Goal: Task Accomplishment & Management: Manage account settings

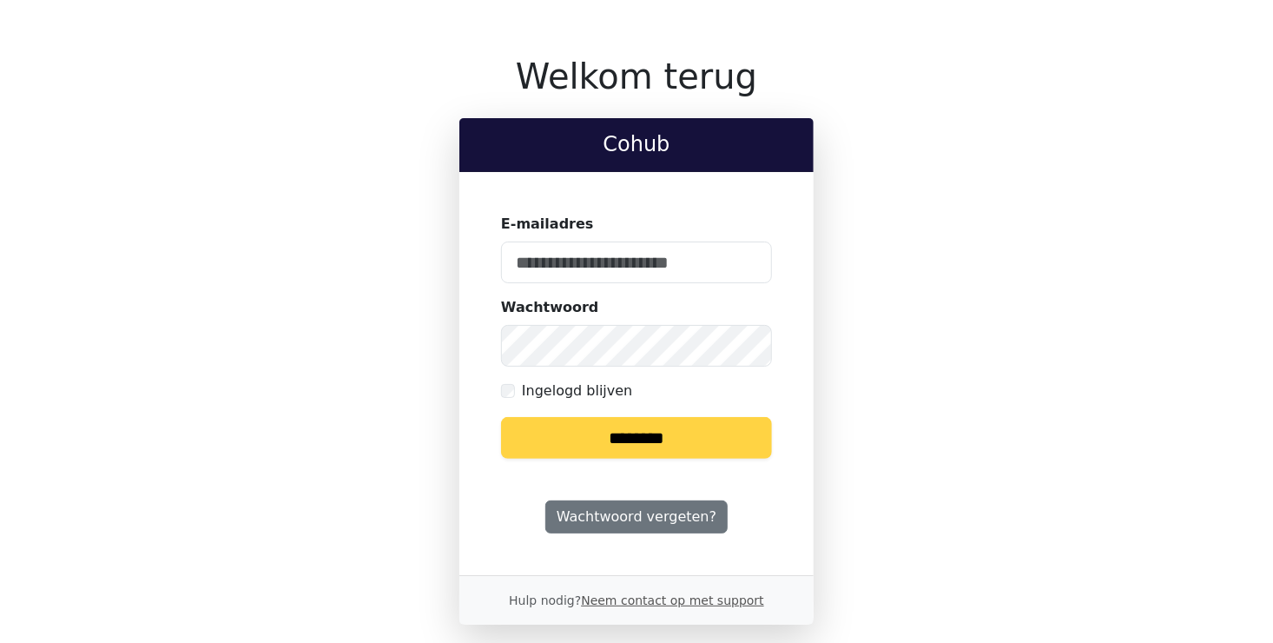
type input "**********"
click at [614, 439] on input "********" at bounding box center [636, 438] width 271 height 42
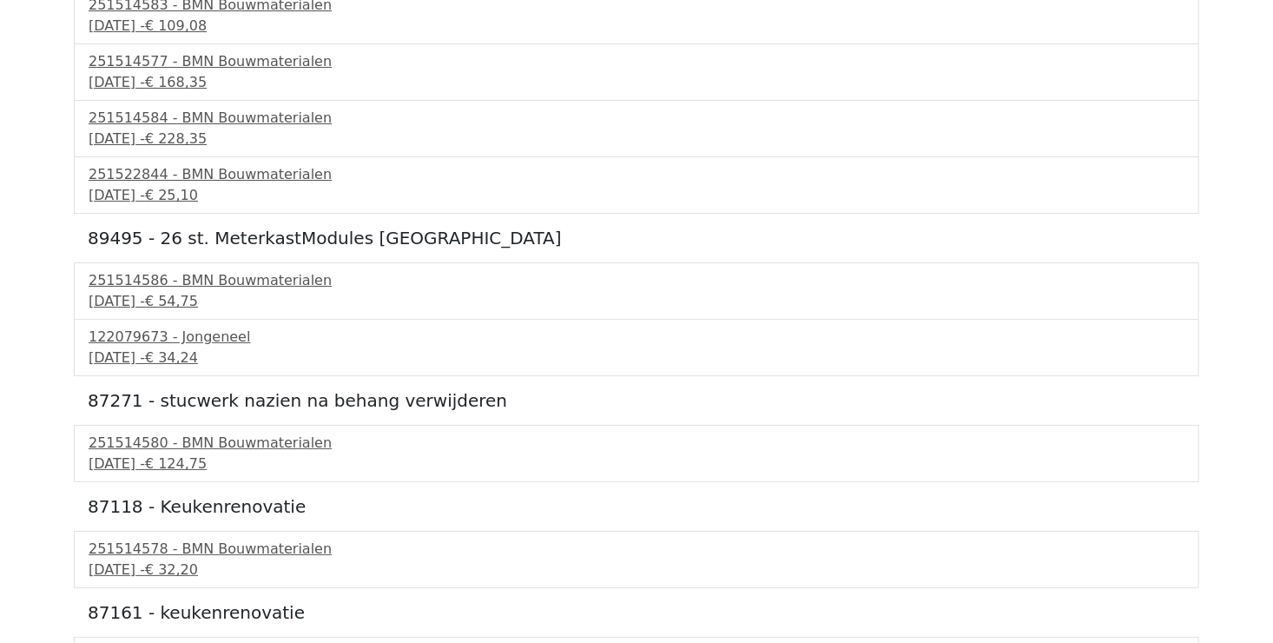
scroll to position [3396, 0]
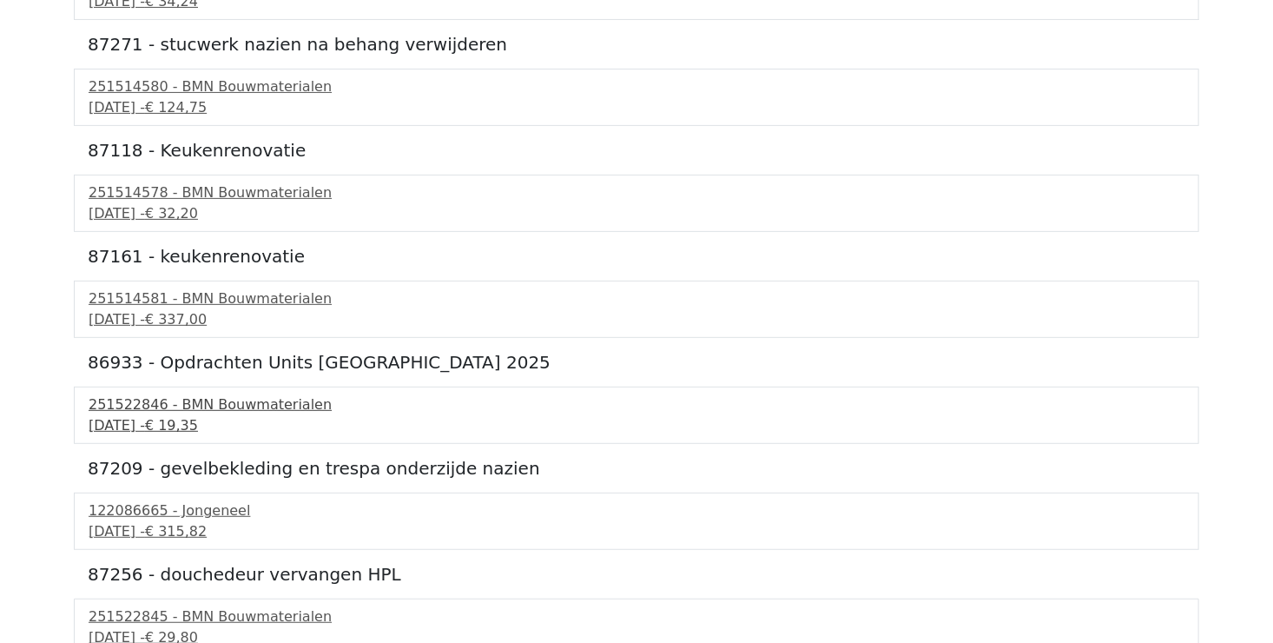
click at [140, 402] on div "251522846 - BMN Bouwmaterialen" at bounding box center [637, 404] width 1096 height 21
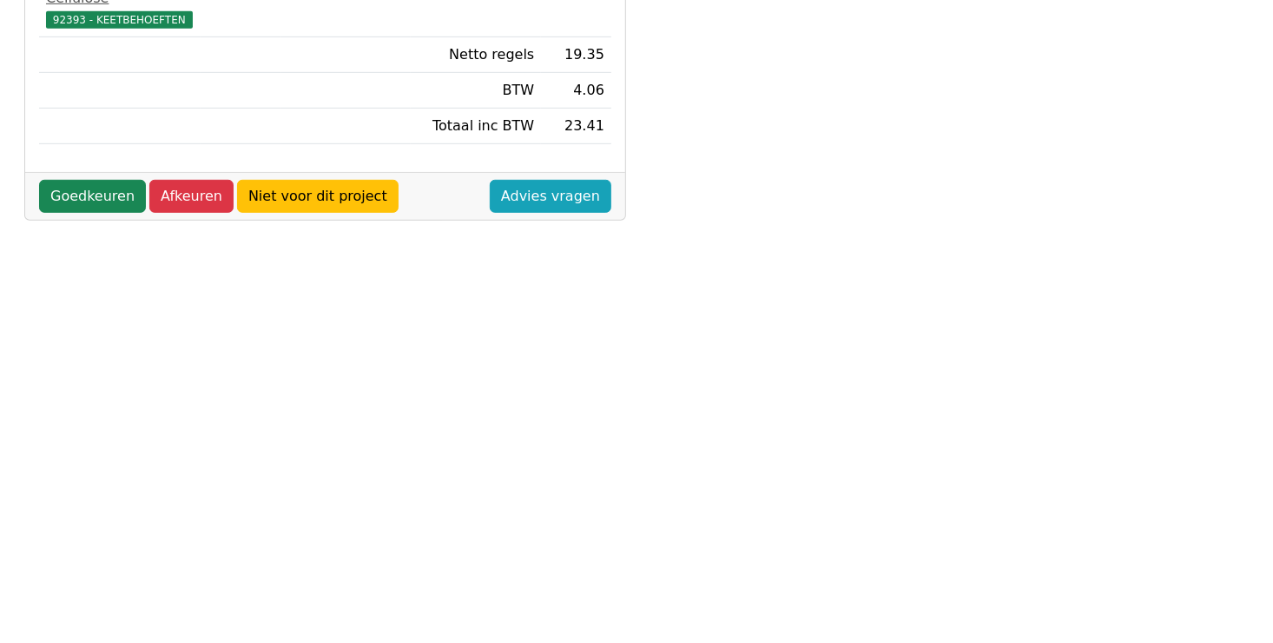
scroll to position [297, 0]
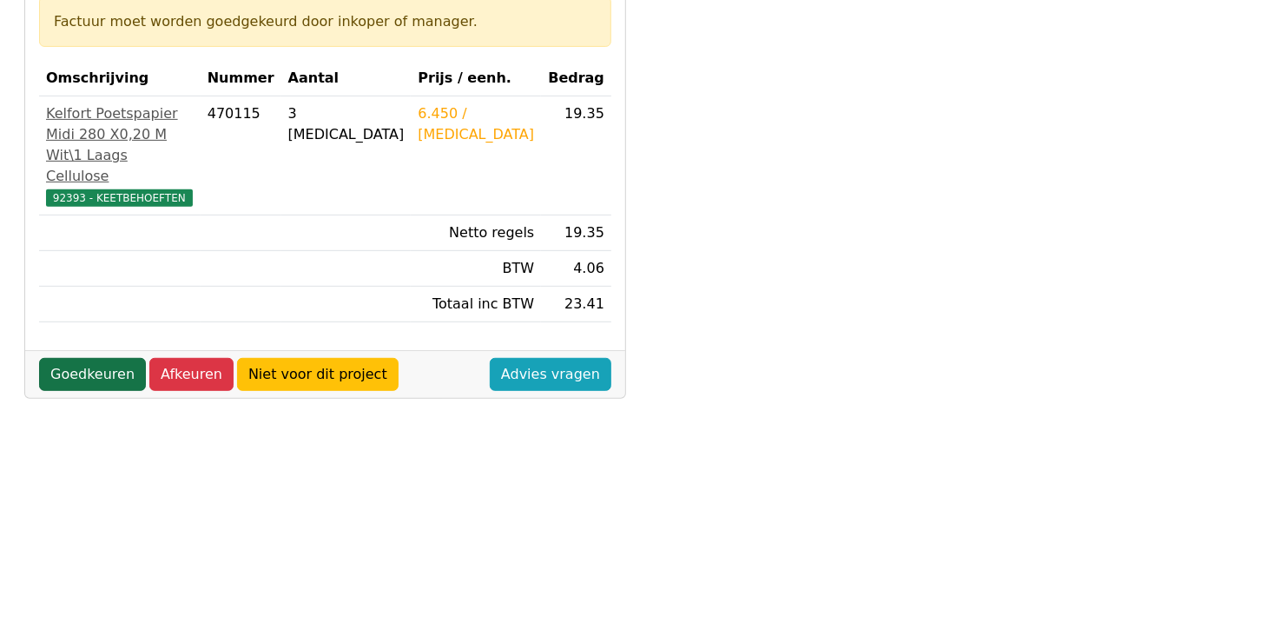
click at [82, 391] on link "Goedkeuren" at bounding box center [92, 374] width 107 height 33
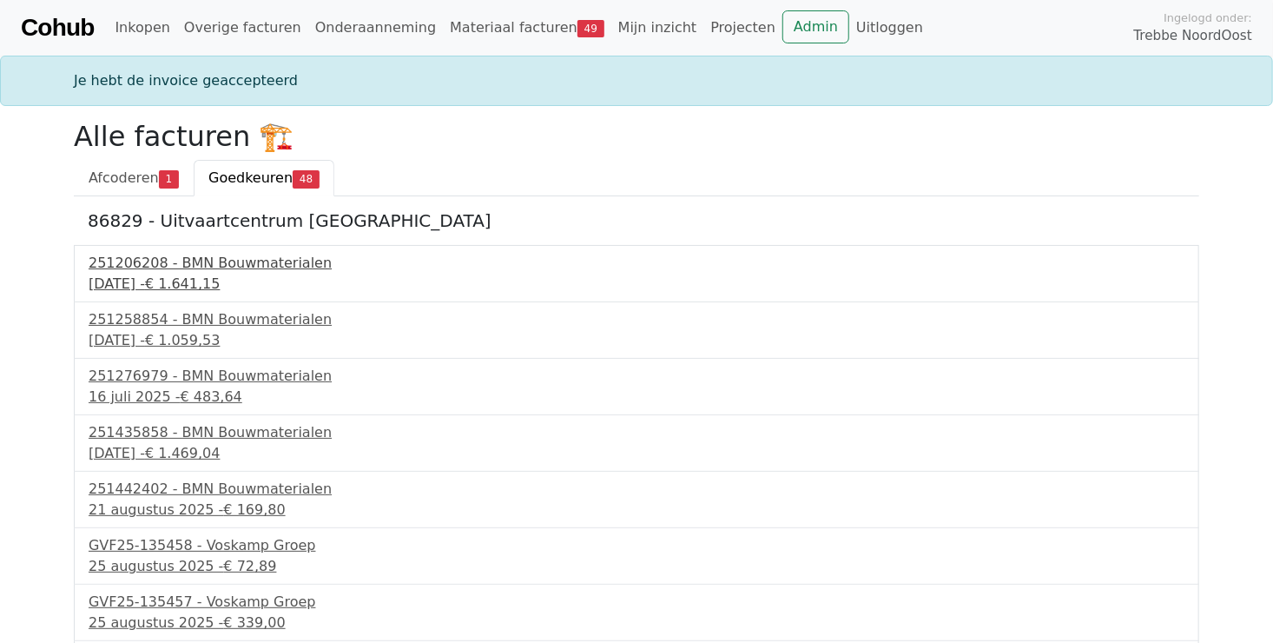
click at [132, 280] on div "7 juli 2025 - € 1.641,15" at bounding box center [637, 284] width 1096 height 21
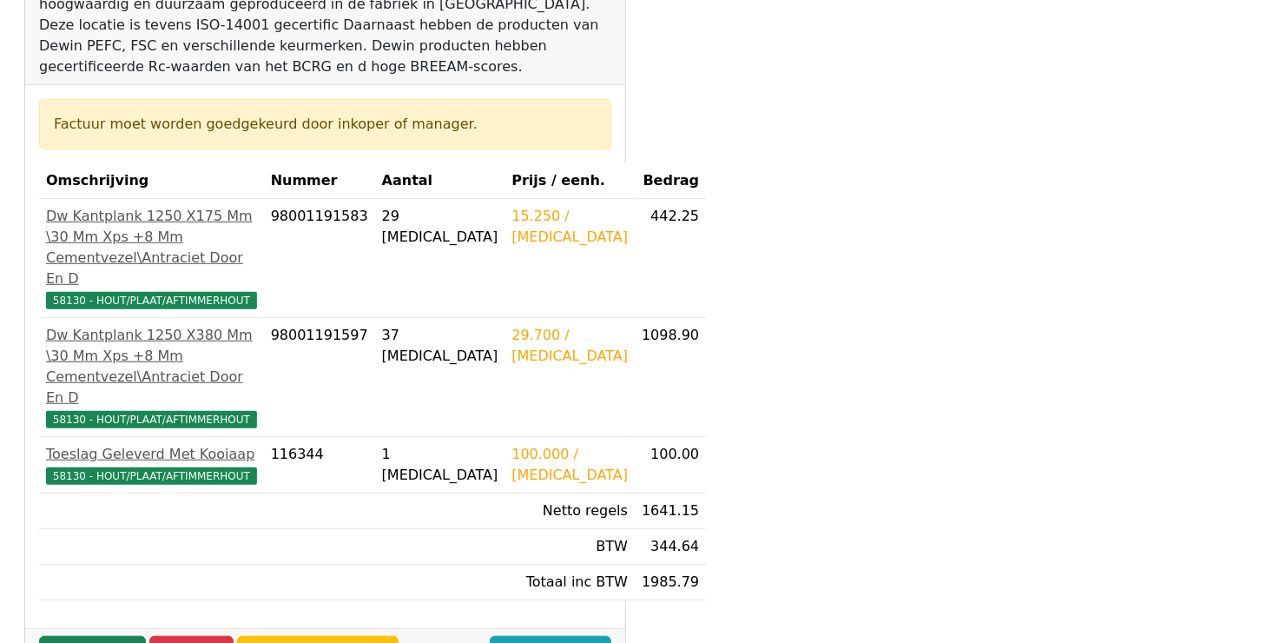
scroll to position [347, 0]
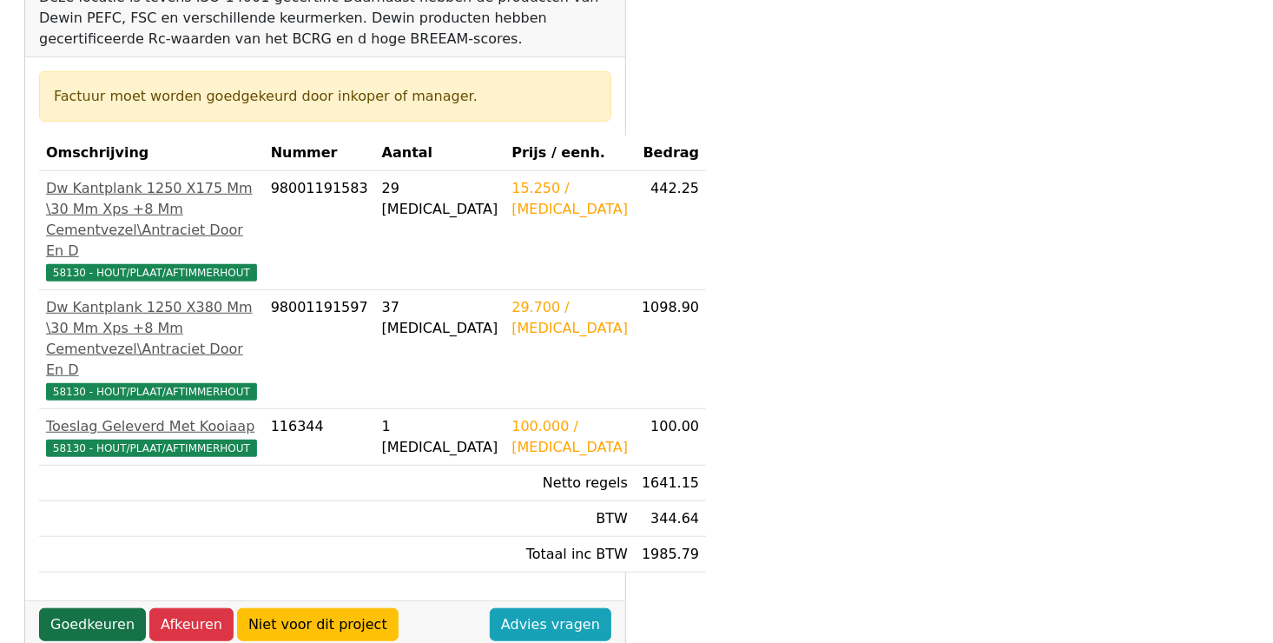
click at [92, 608] on link "Goedkeuren" at bounding box center [92, 624] width 107 height 33
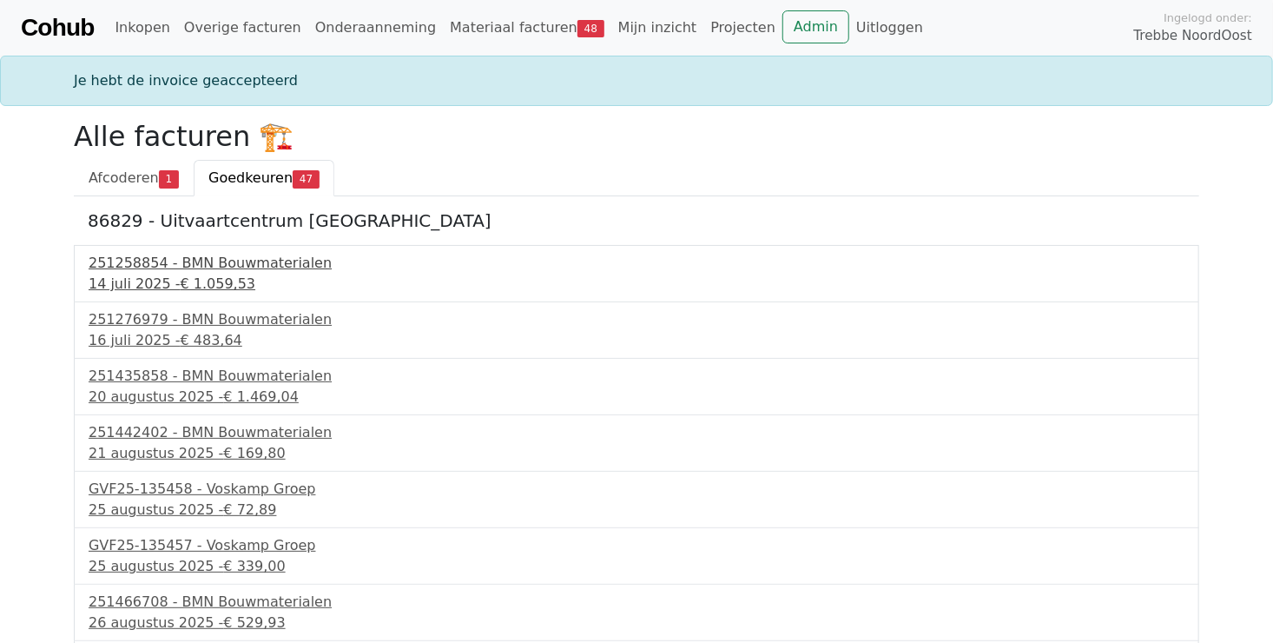
click at [196, 278] on span "€ 1.059,53" at bounding box center [219, 283] width 76 height 17
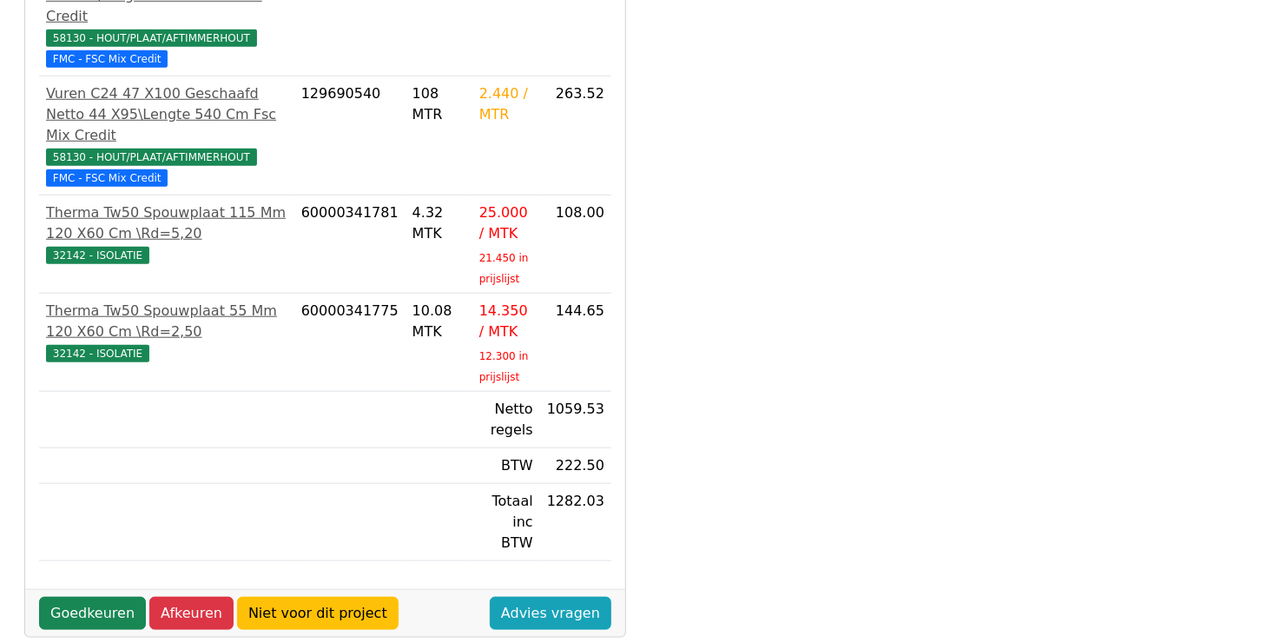
scroll to position [645, 0]
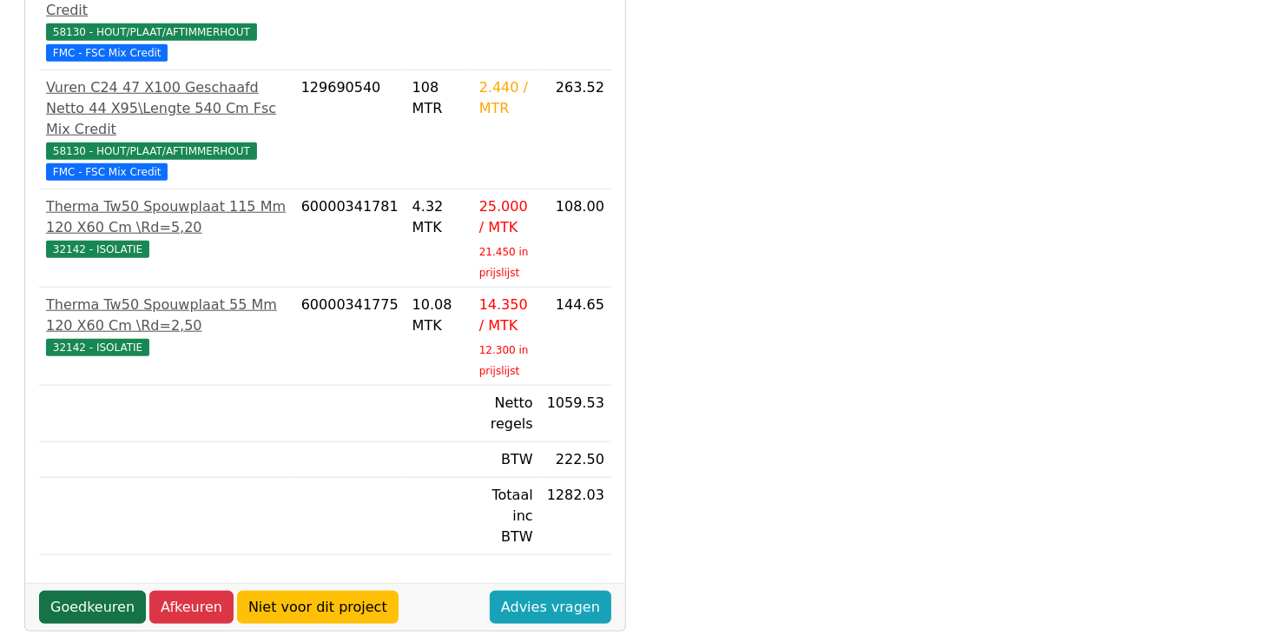
click at [63, 591] on link "Goedkeuren" at bounding box center [92, 607] width 107 height 33
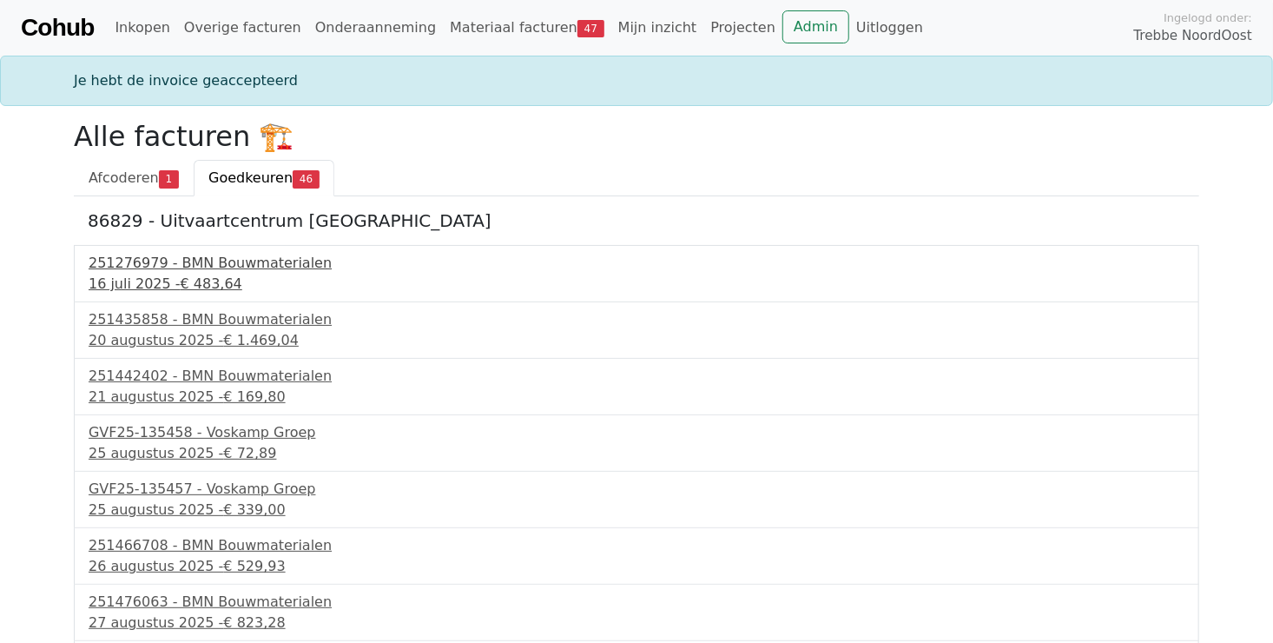
click at [149, 281] on div "16 juli 2025 - € 483,64" at bounding box center [637, 284] width 1096 height 21
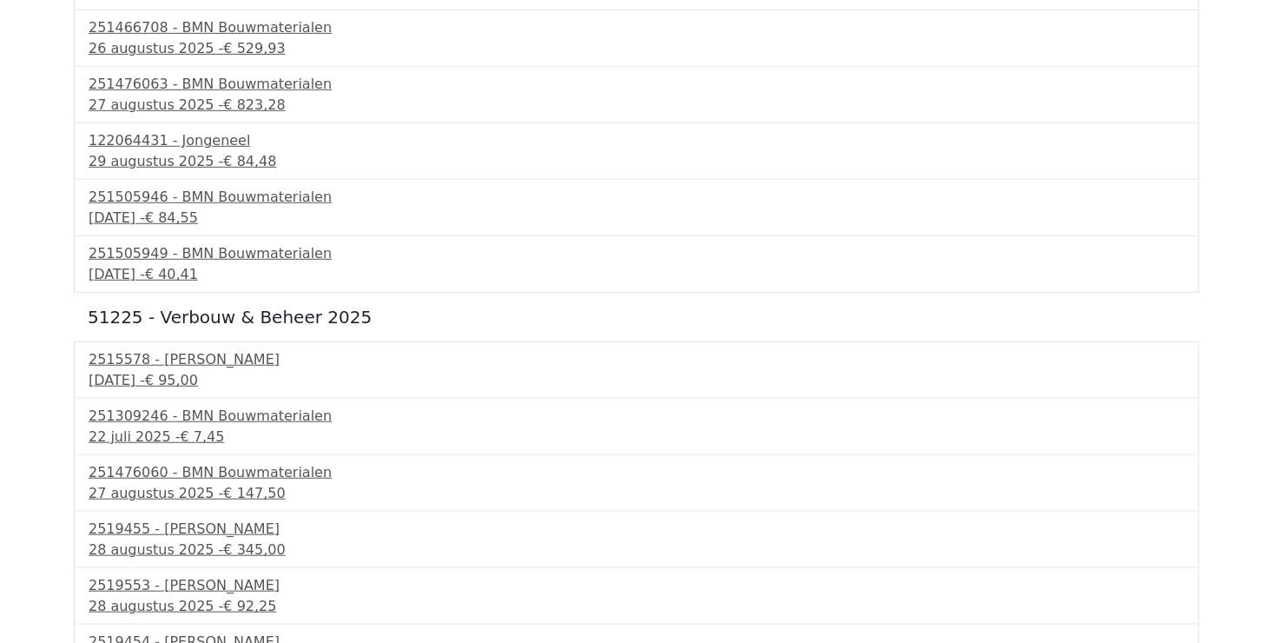
scroll to position [521, 0]
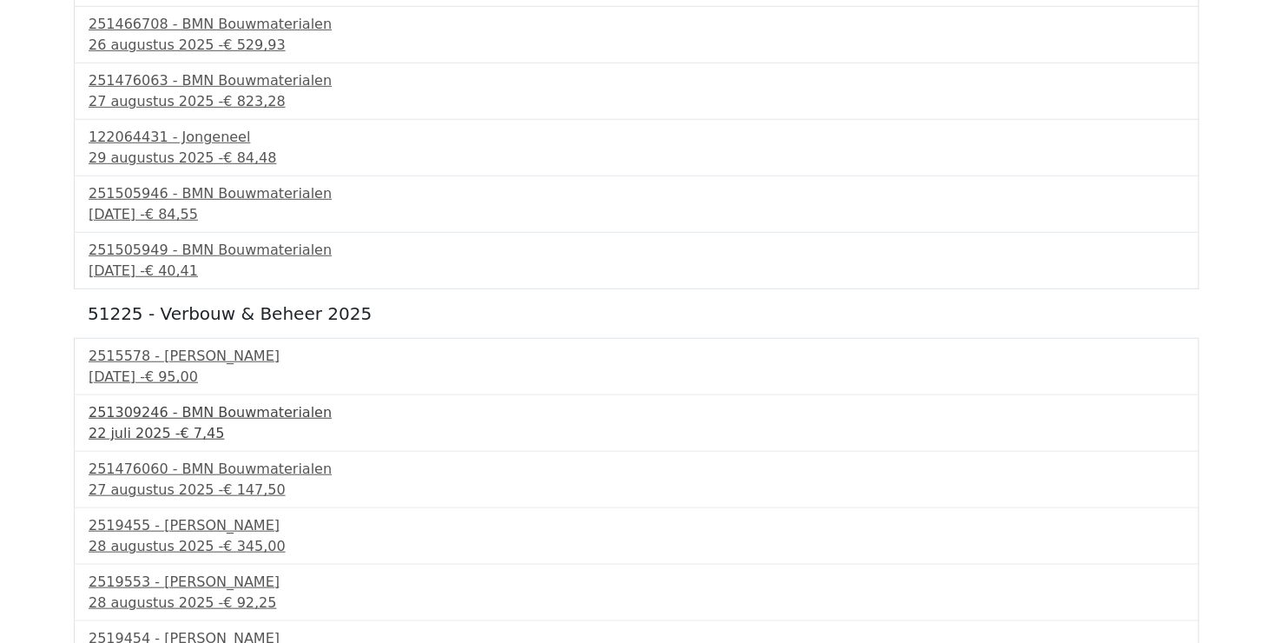
click at [173, 417] on div "251309246 - BMN Bouwmaterialen" at bounding box center [637, 412] width 1096 height 21
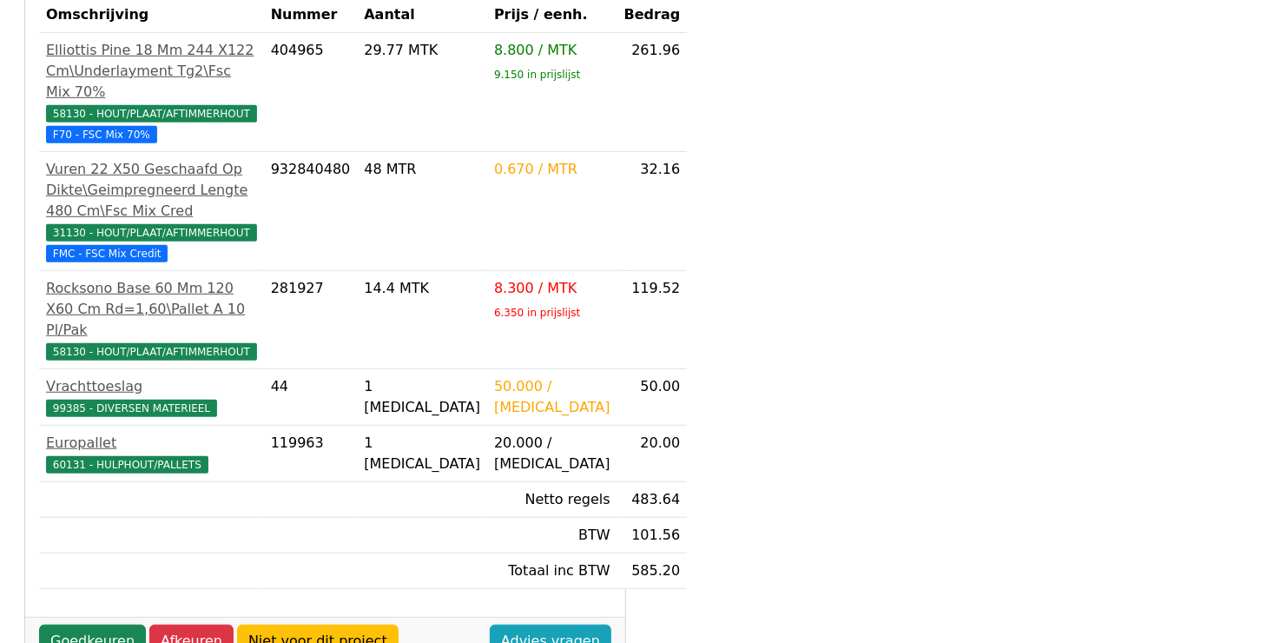
scroll to position [434, 0]
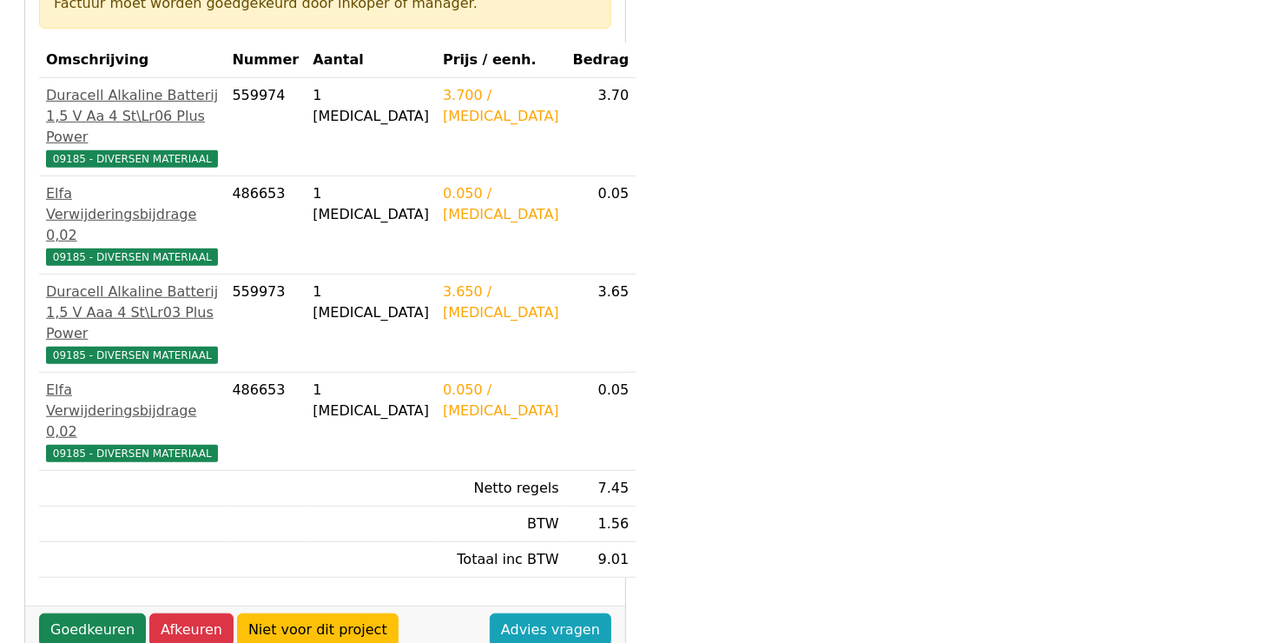
scroll to position [434, 0]
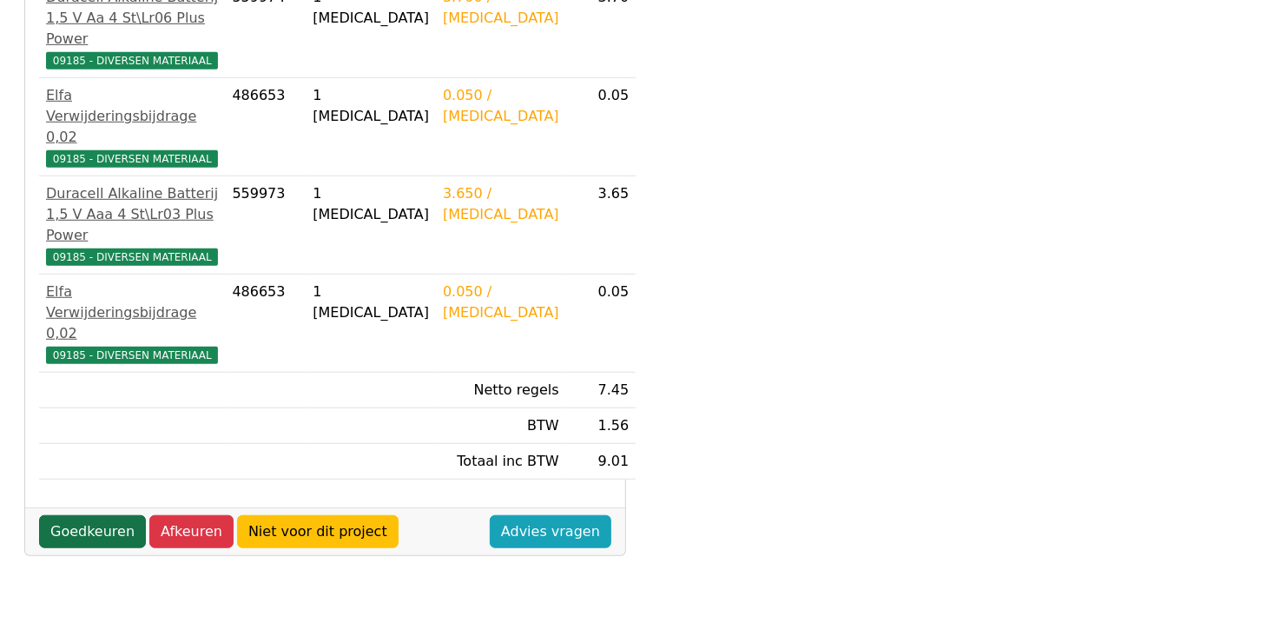
click at [111, 515] on link "Goedkeuren" at bounding box center [92, 531] width 107 height 33
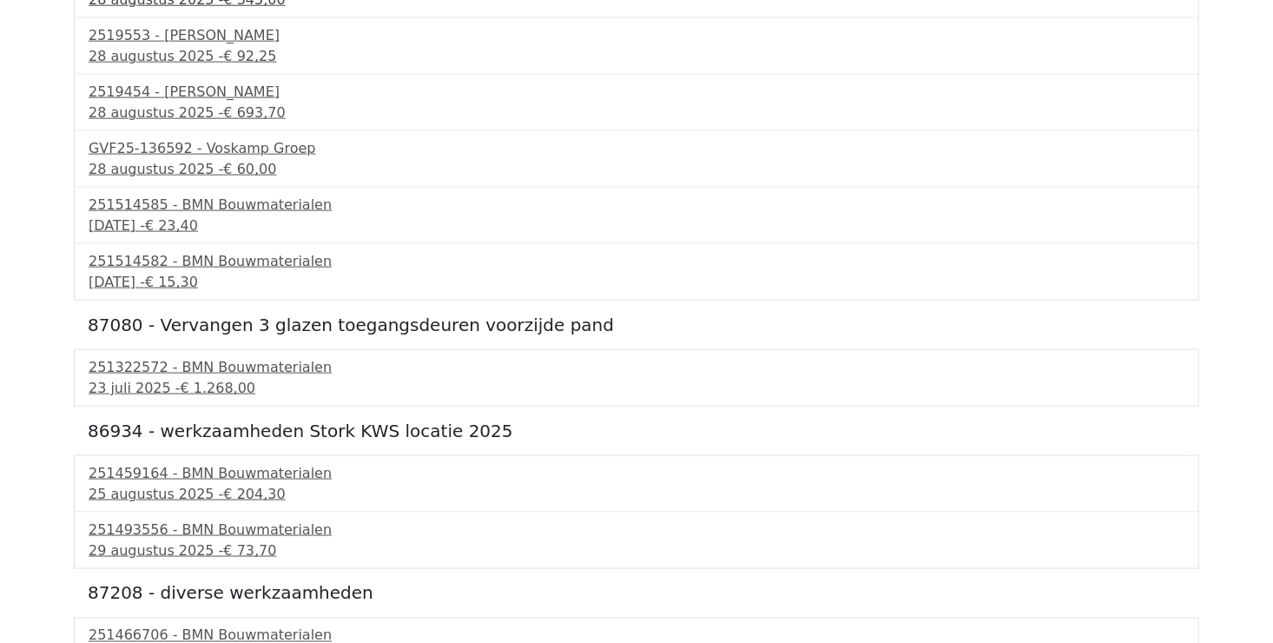
scroll to position [1042, 0]
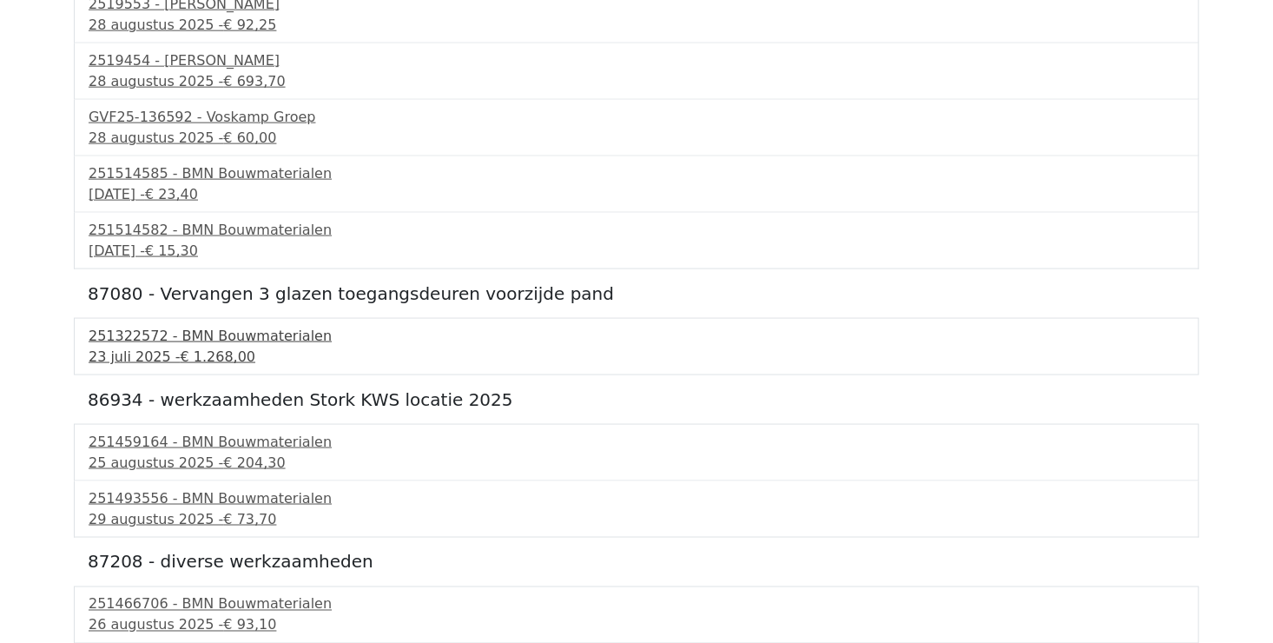
click at [181, 348] on span "€ 1.268,00" at bounding box center [219, 356] width 76 height 17
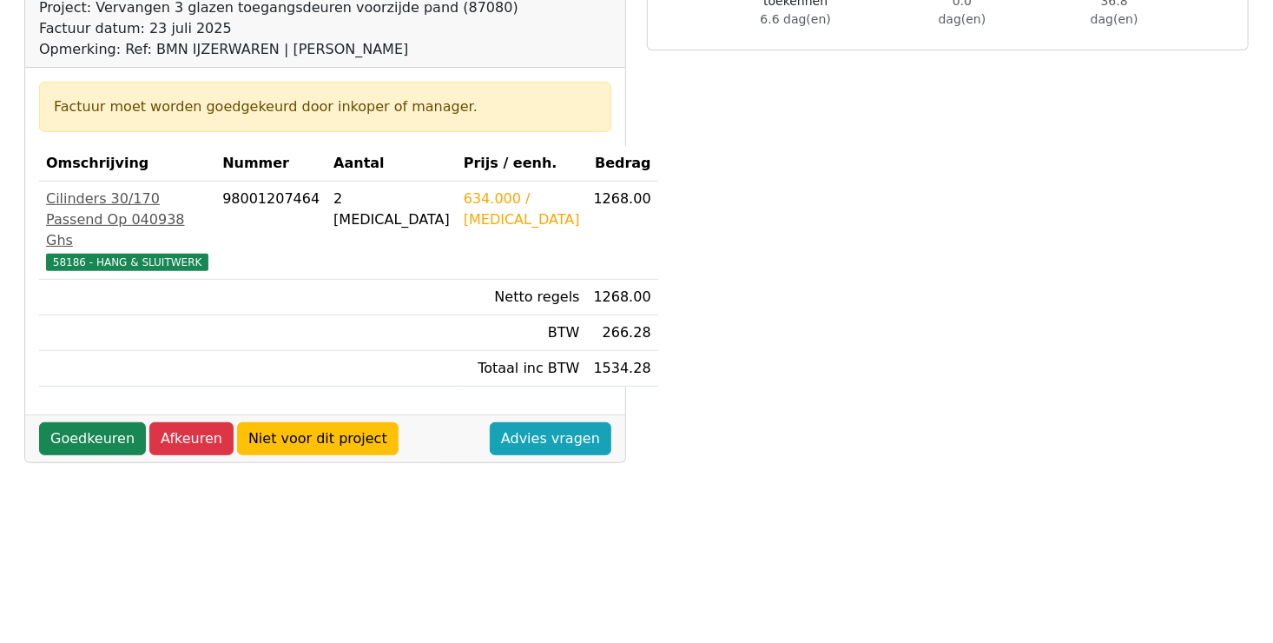
scroll to position [261, 0]
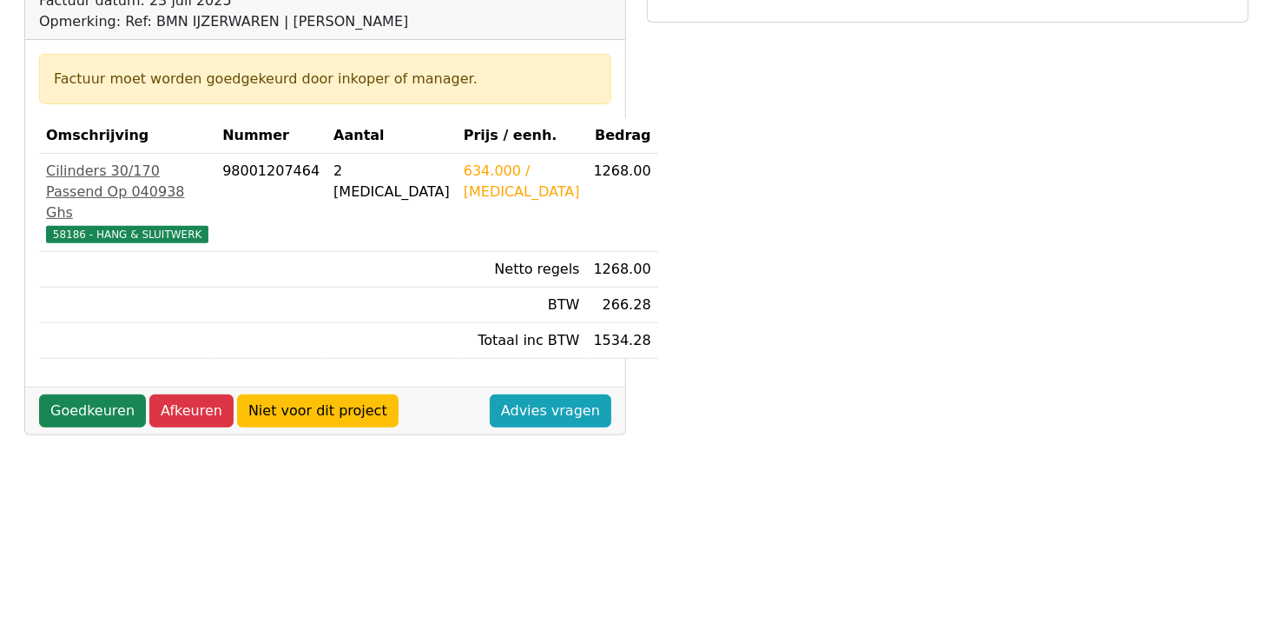
click at [478, 170] on div "634.000 / PCE" at bounding box center [522, 182] width 116 height 42
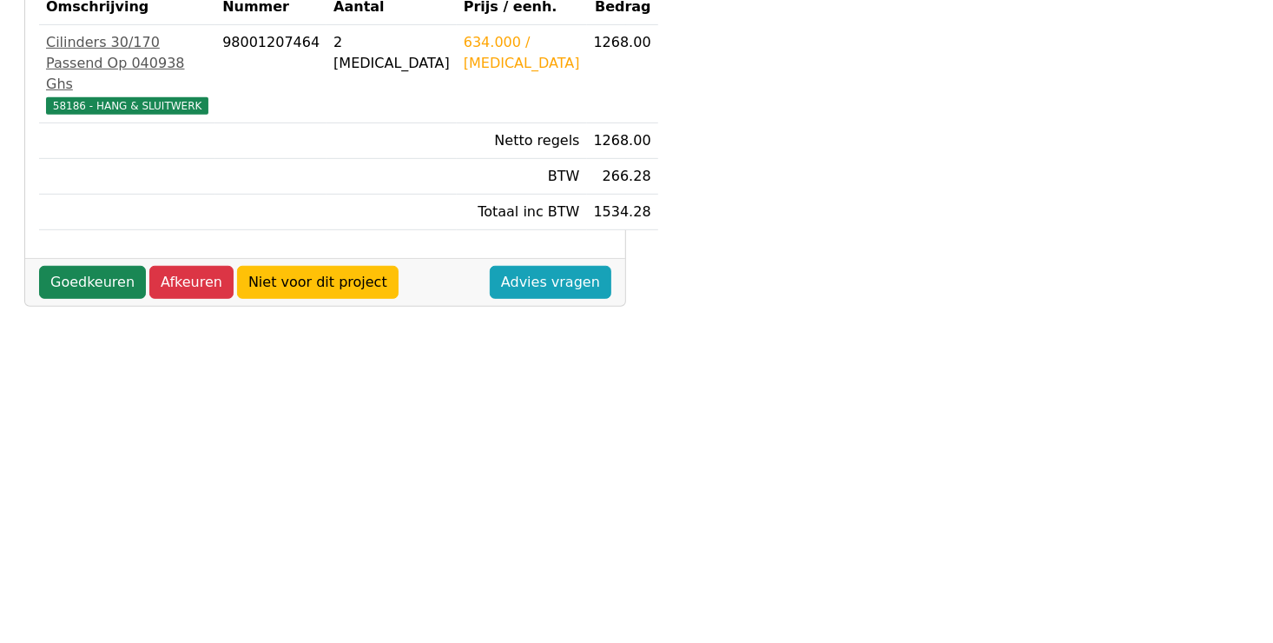
scroll to position [384, 0]
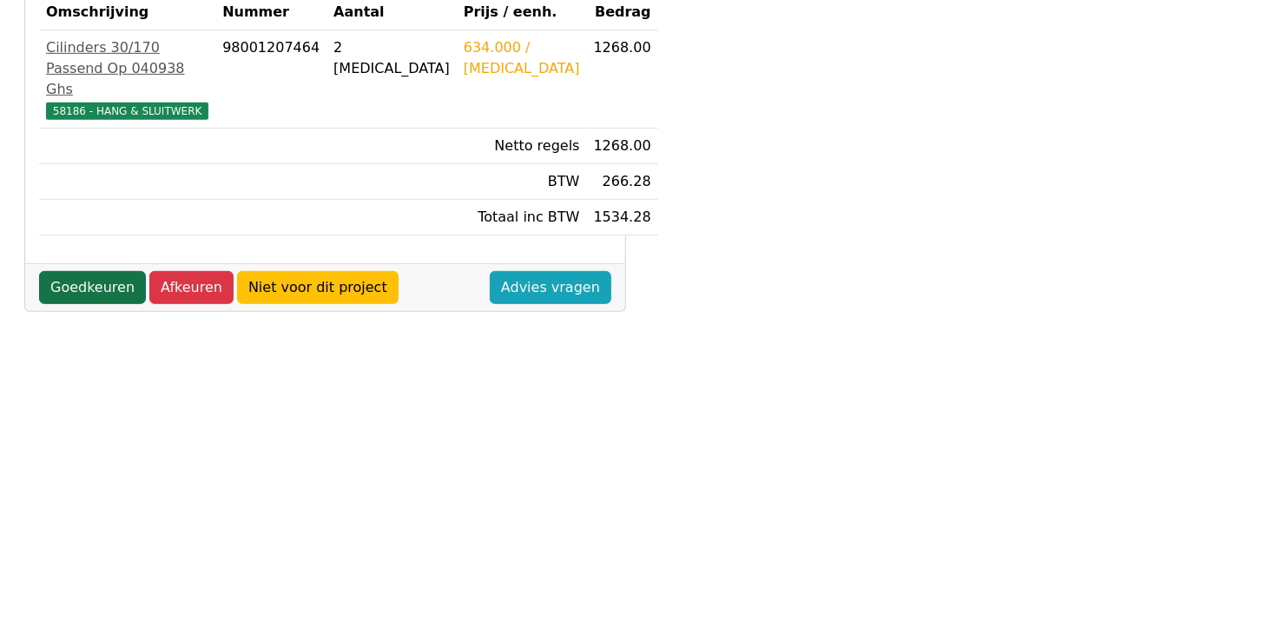
click at [70, 286] on link "Goedkeuren" at bounding box center [92, 287] width 107 height 33
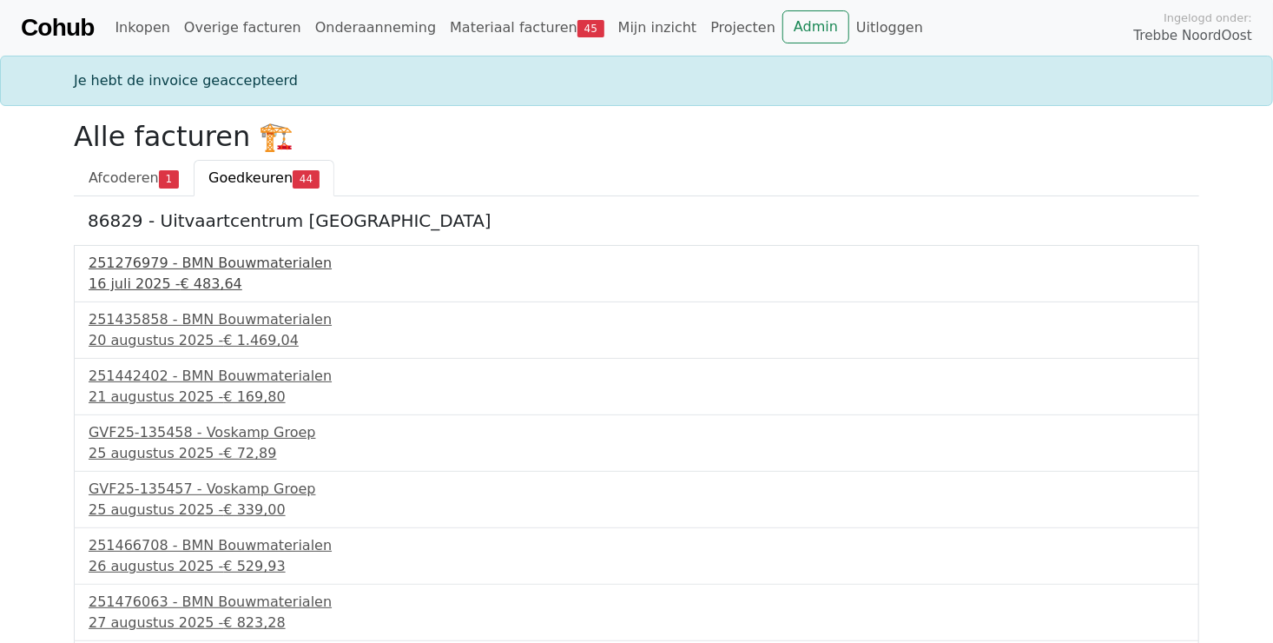
click at [136, 274] on div "[DATE] - € 483,64" at bounding box center [637, 284] width 1096 height 21
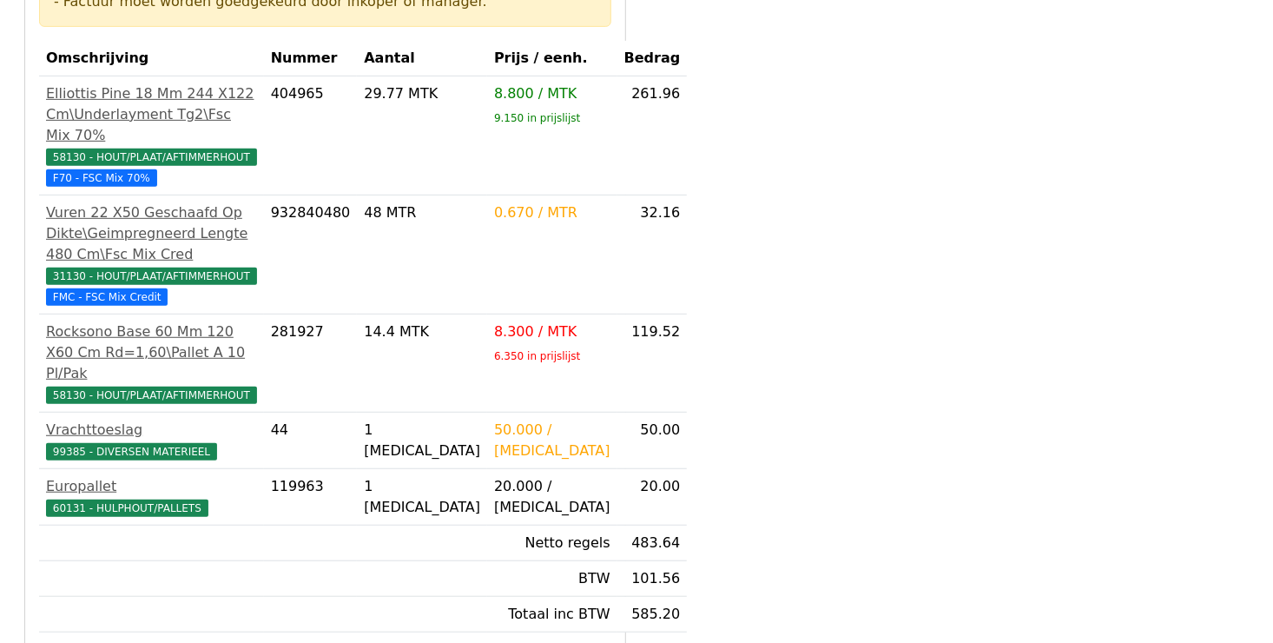
scroll to position [521, 0]
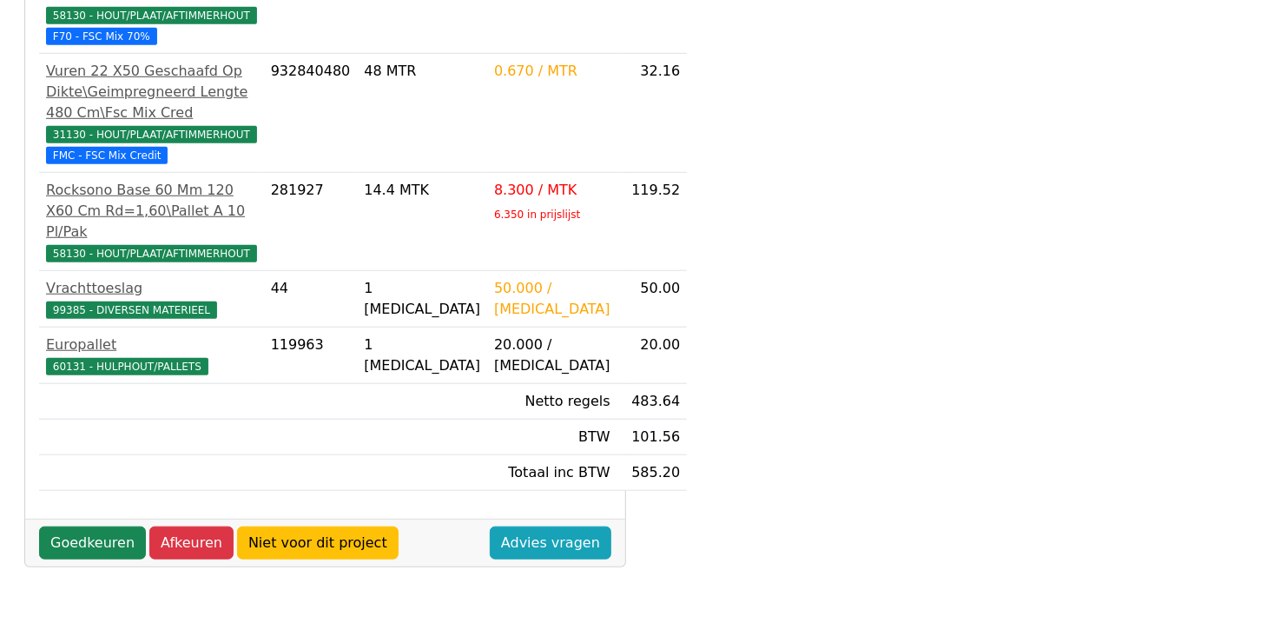
click at [98, 566] on div "Goedkeuren Afkeuren Niet voor dit project Advies vragen" at bounding box center [325, 543] width 600 height 48
click at [100, 559] on link "Goedkeuren" at bounding box center [92, 542] width 107 height 33
click at [88, 559] on link "Goedkeuren" at bounding box center [92, 542] width 107 height 33
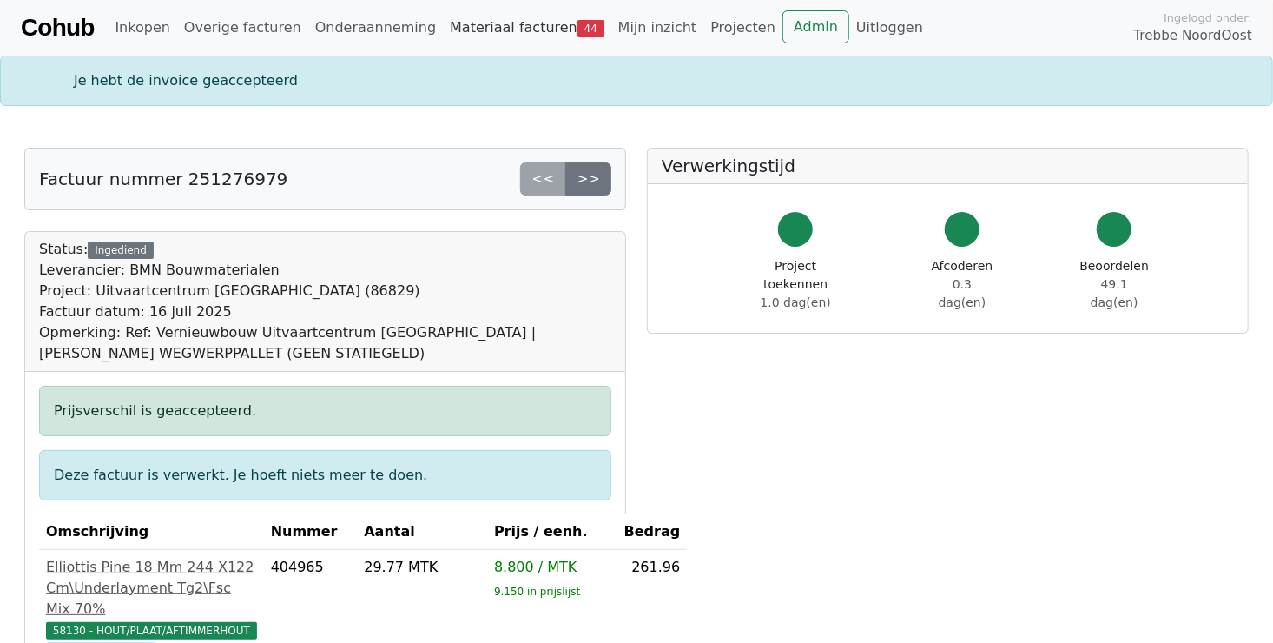
click at [472, 37] on link "Materiaal facturen 44" at bounding box center [527, 27] width 169 height 35
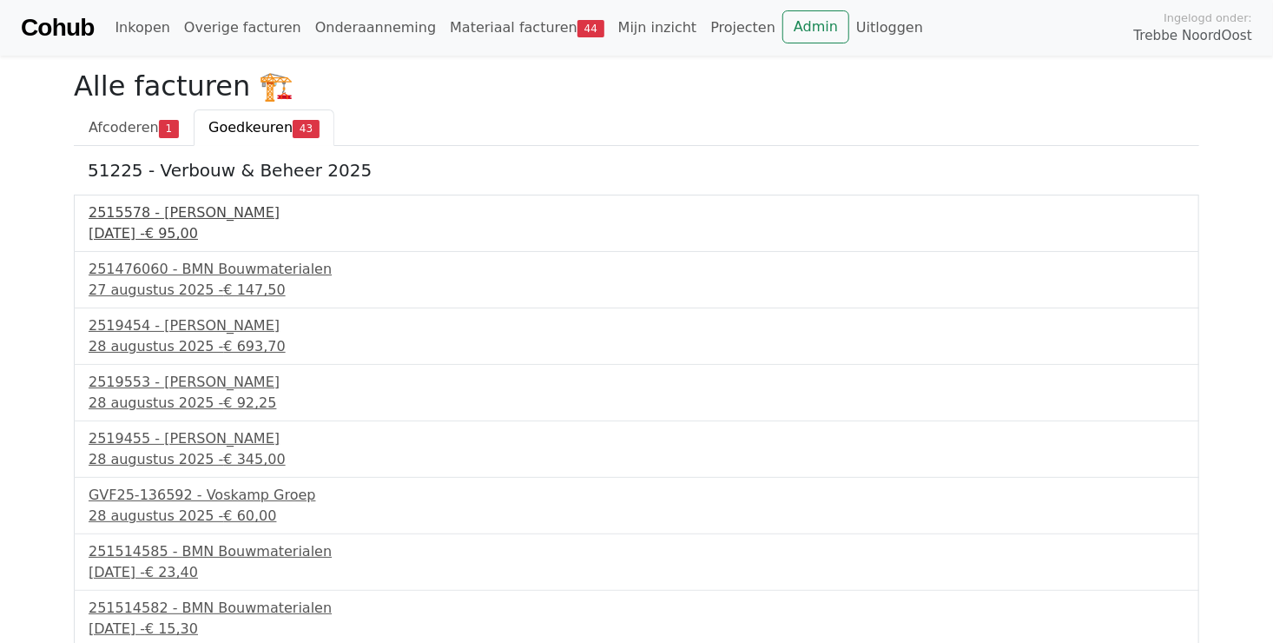
click at [116, 225] on div "18 juli 2025 - € 95,00" at bounding box center [637, 233] width 1096 height 21
click at [170, 280] on div "27 augustus 2025 - € 147,50" at bounding box center [637, 290] width 1096 height 21
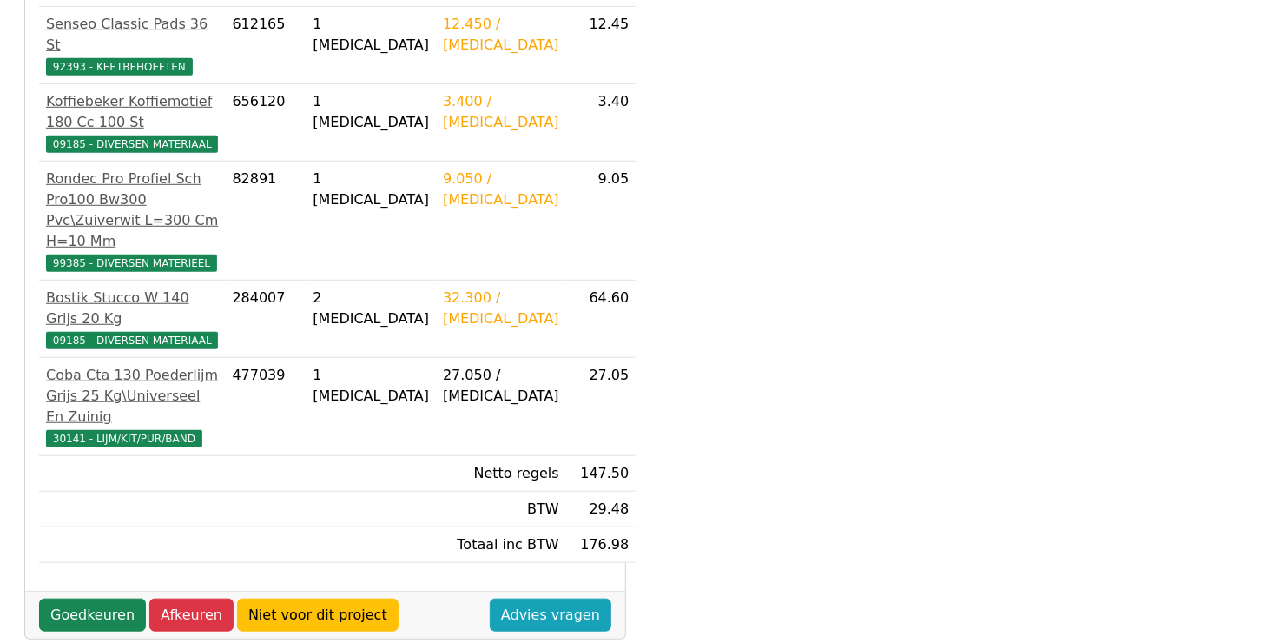
scroll to position [608, 0]
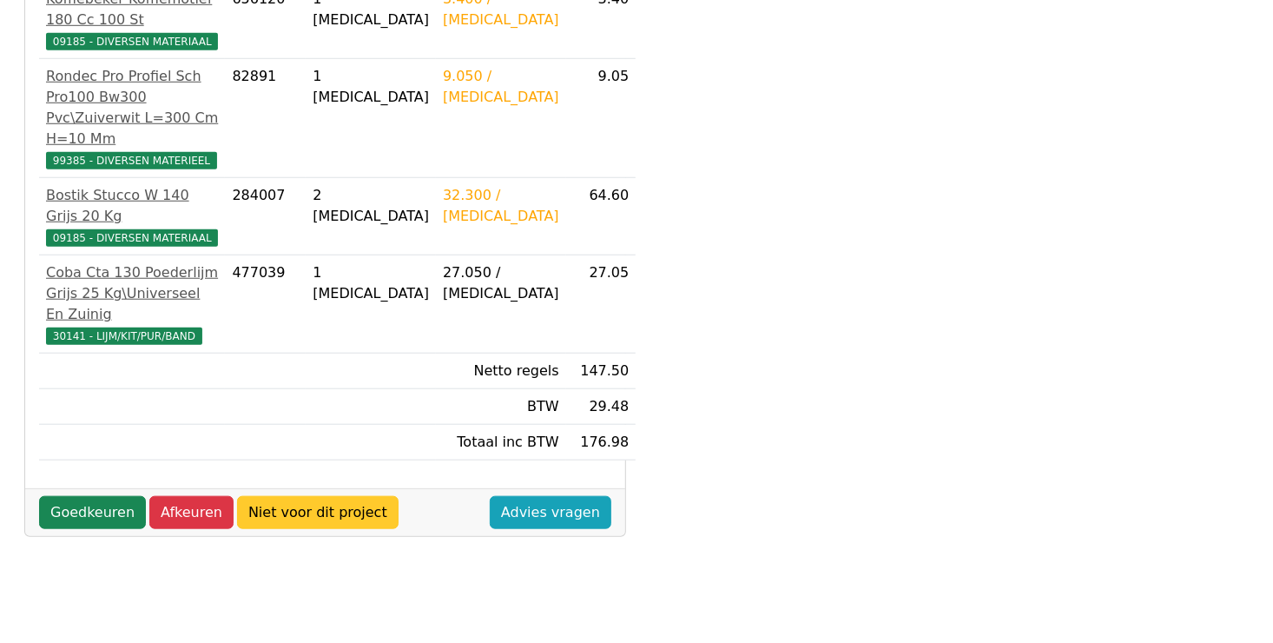
click at [329, 496] on link "Niet voor dit project" at bounding box center [318, 512] width 162 height 33
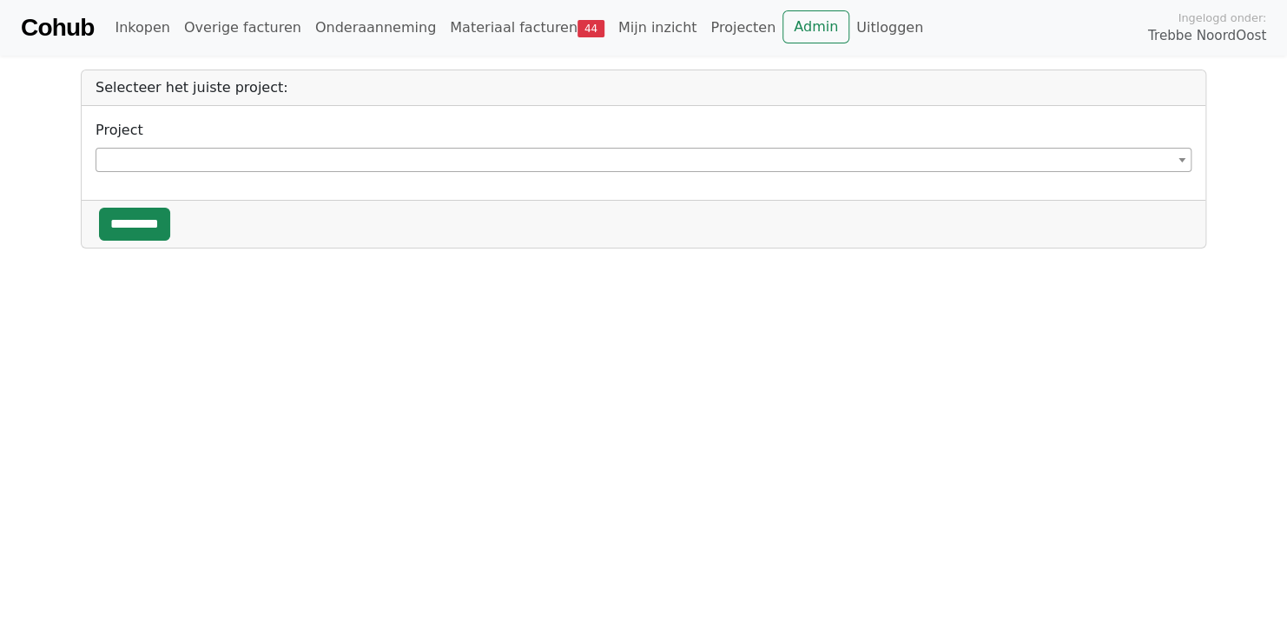
click at [327, 167] on span at bounding box center [644, 160] width 1096 height 24
type input "*****"
